Goal: Find contact information: Find contact information

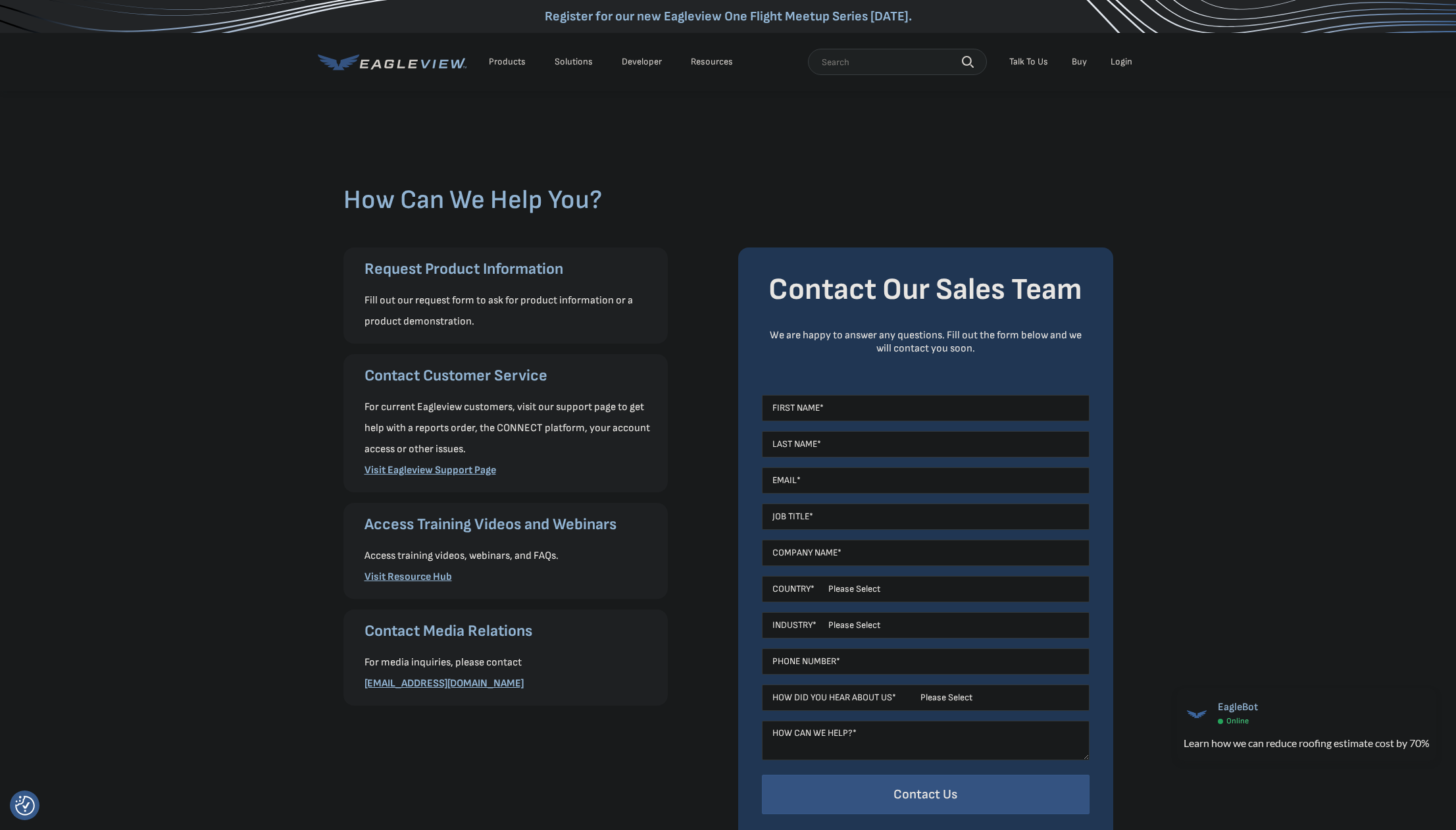
click at [222, 584] on div "How Can We Help You? Request Product Information Fill out our request form to a…" at bounding box center [728, 473] width 1456 height 767
click at [458, 471] on link "Visit Eagleview Support Page" at bounding box center [430, 470] width 132 height 12
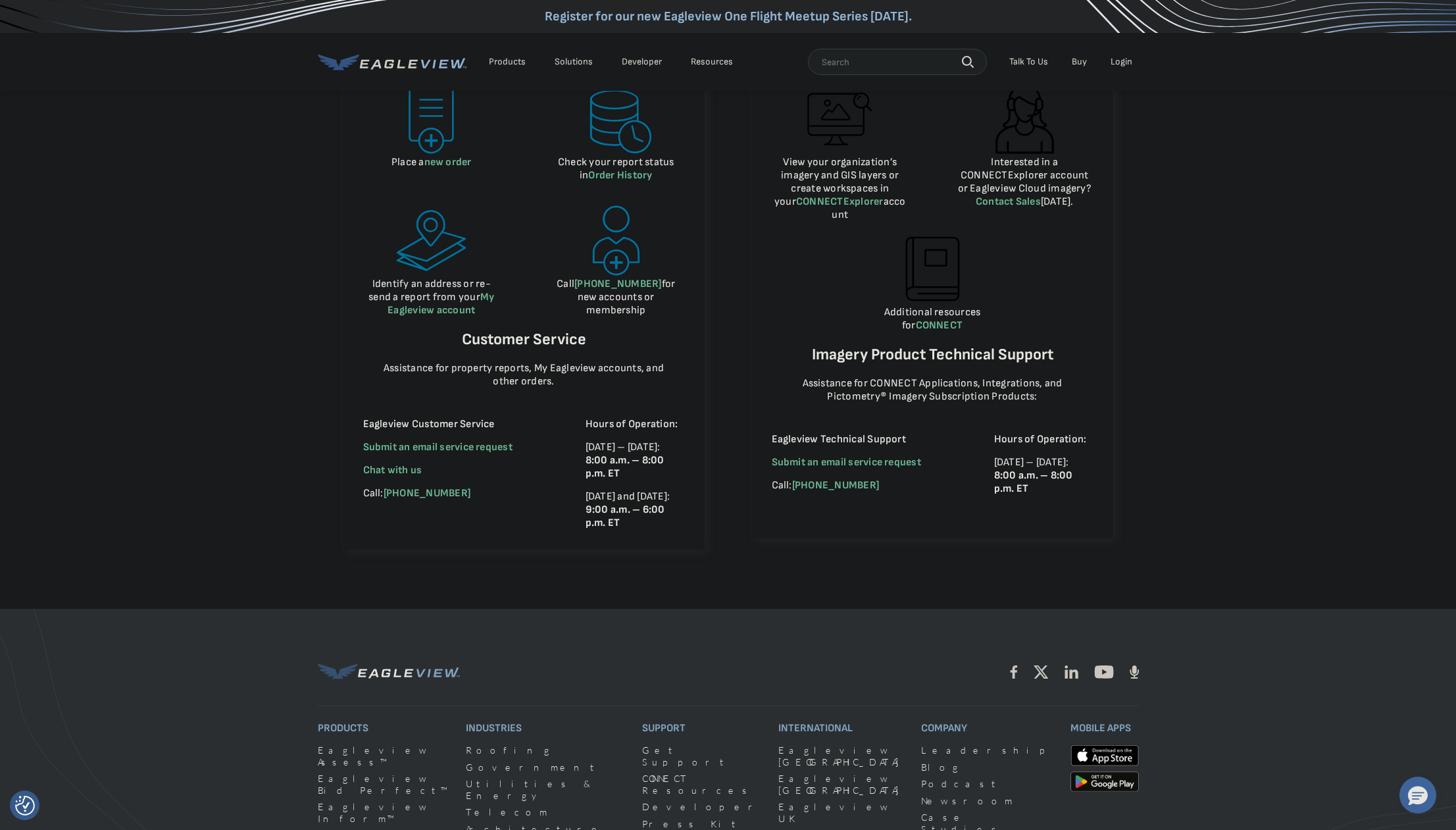
scroll to position [658, 0]
drag, startPoint x: 474, startPoint y: 497, endPoint x: 362, endPoint y: 496, distance: 112.0
click at [362, 496] on div "Place a new order Check your report status in Order History Identify an address…" at bounding box center [524, 306] width 361 height 488
copy p "Call: [PHONE_NUMBER]"
